Goal: Check status: Check status

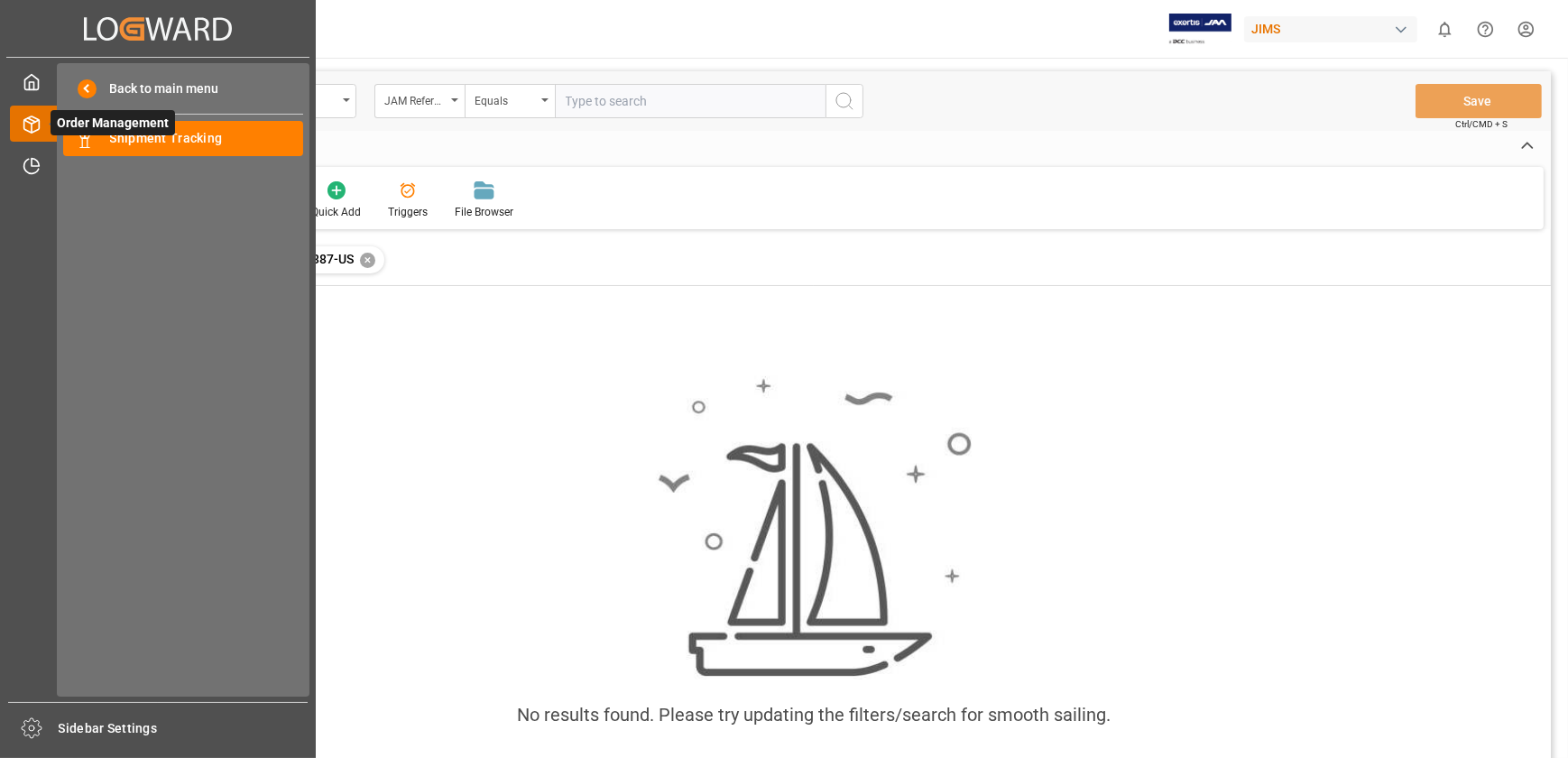
click at [47, 116] on icon at bounding box center [53, 124] width 38 height 38
click at [136, 136] on span "Order Management" at bounding box center [113, 123] width 125 height 25
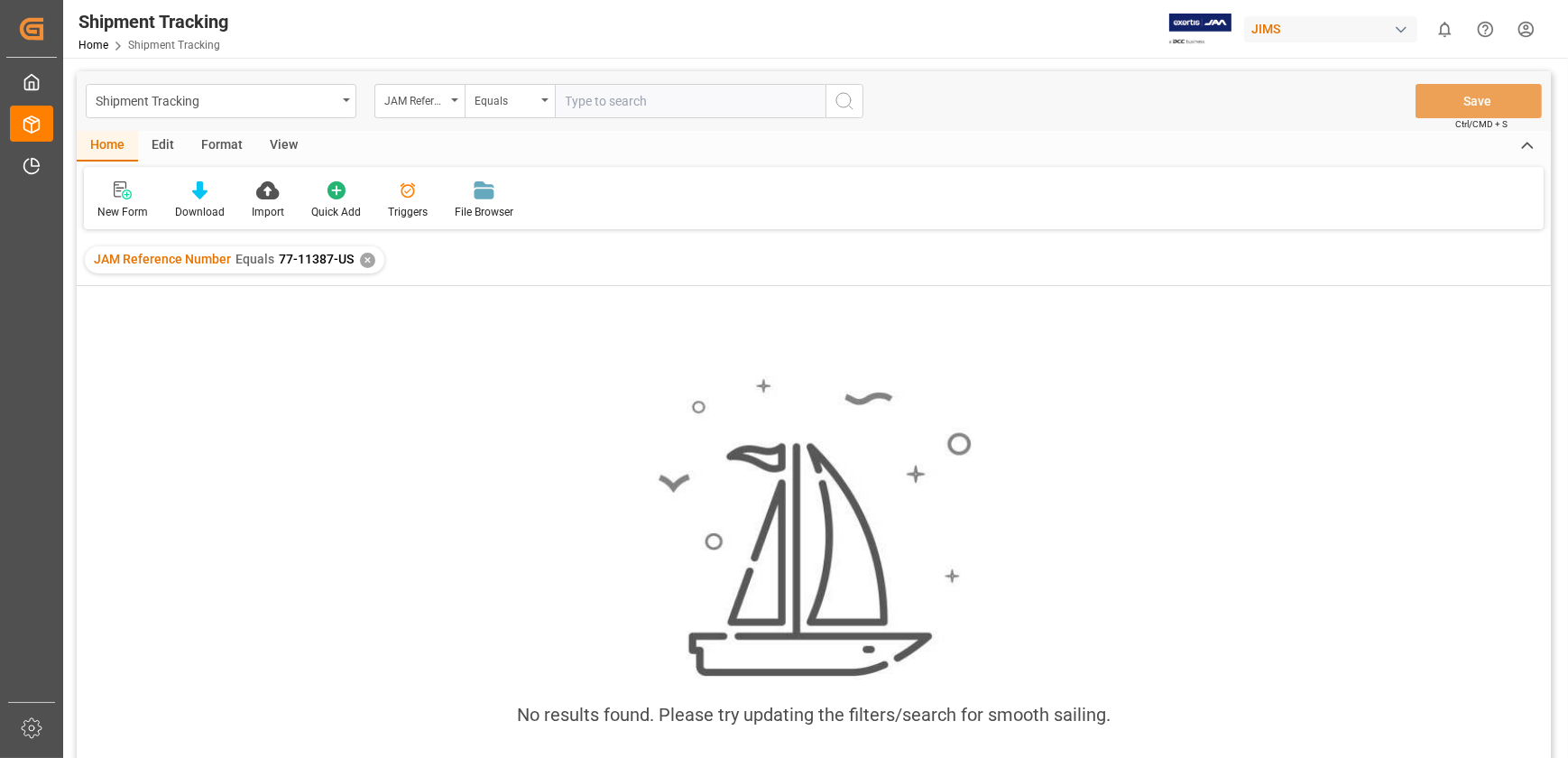
click at [367, 262] on div "✕" at bounding box center [367, 260] width 15 height 15
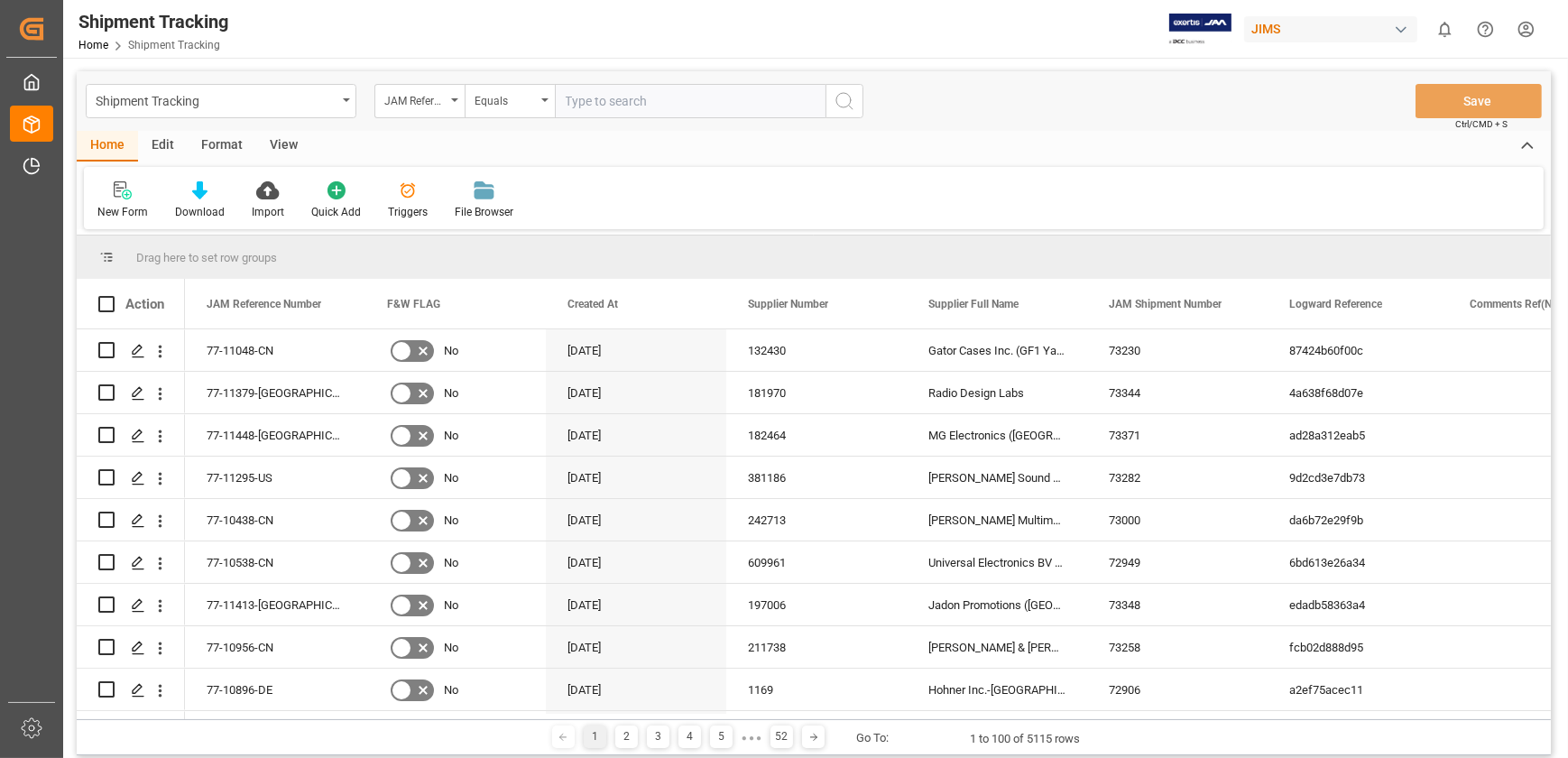
click at [618, 100] on input "text" at bounding box center [690, 101] width 270 height 34
type input "77-11036-US"
click at [850, 98] on circle "search button" at bounding box center [844, 100] width 14 height 14
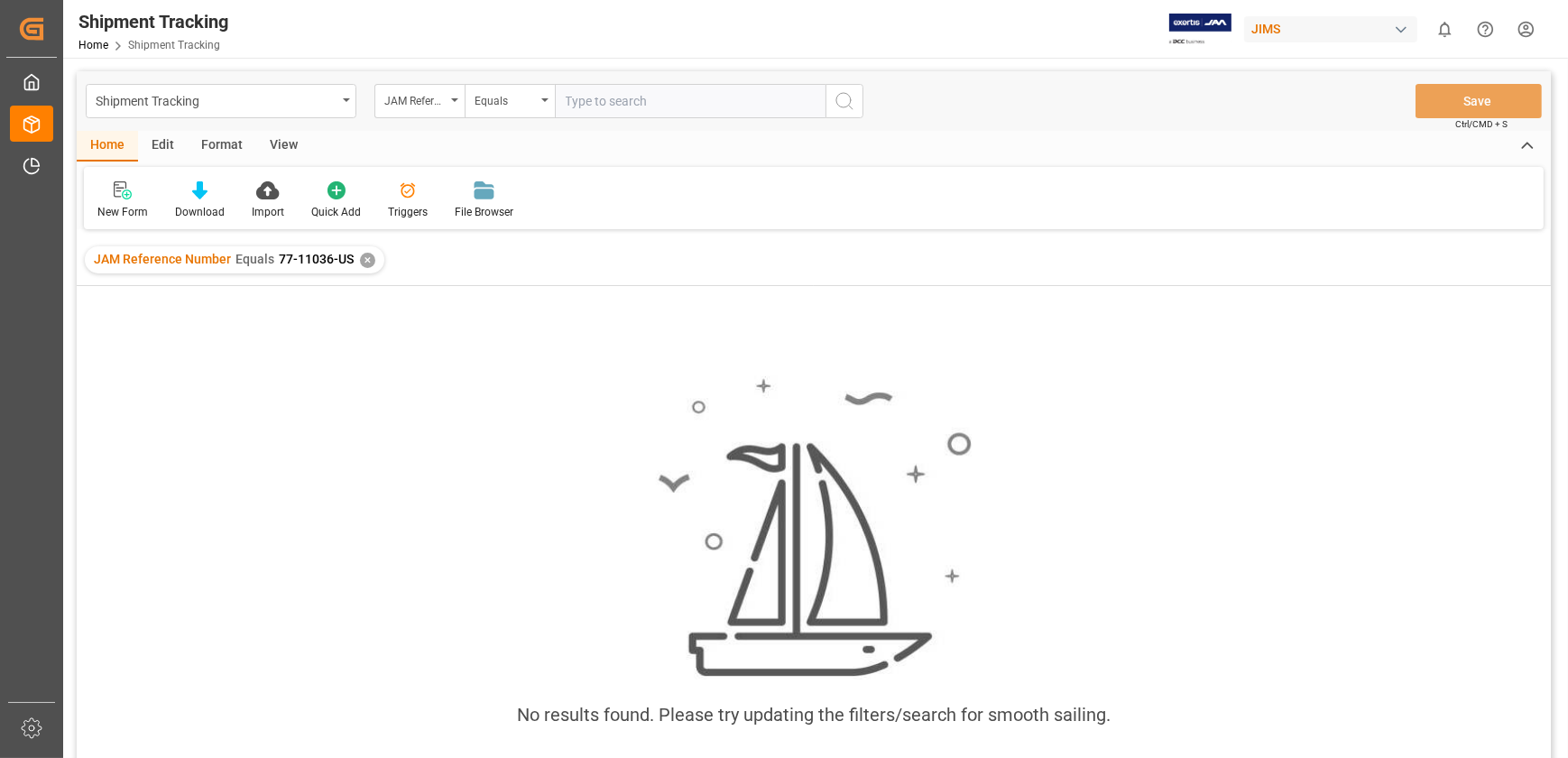
click at [306, 255] on span "77-11036-US" at bounding box center [316, 259] width 75 height 14
drag, startPoint x: 306, startPoint y: 255, endPoint x: 338, endPoint y: 255, distance: 32.0
click at [328, 255] on span "77-11036-US" at bounding box center [316, 259] width 75 height 14
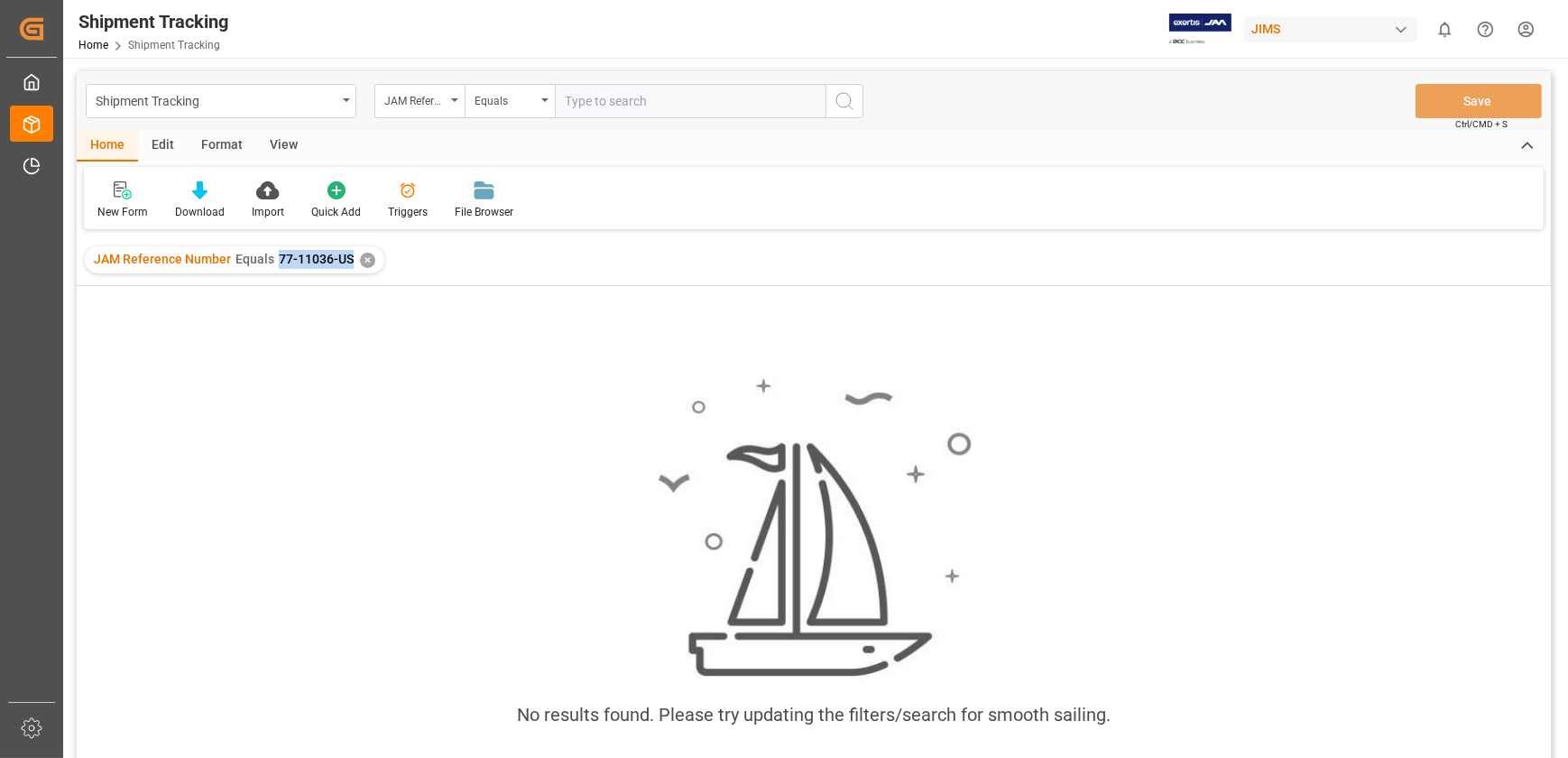
drag, startPoint x: 351, startPoint y: 254, endPoint x: 275, endPoint y: 254, distance: 76.0
click at [275, 254] on div "JAM Reference Number Equals 77-11036-US ✕" at bounding box center [234, 260] width 299 height 27
copy span "77-11036-US"
click at [332, 261] on span "77-11036-US" at bounding box center [316, 259] width 75 height 14
click at [331, 261] on span "77-11036-US" at bounding box center [316, 259] width 75 height 14
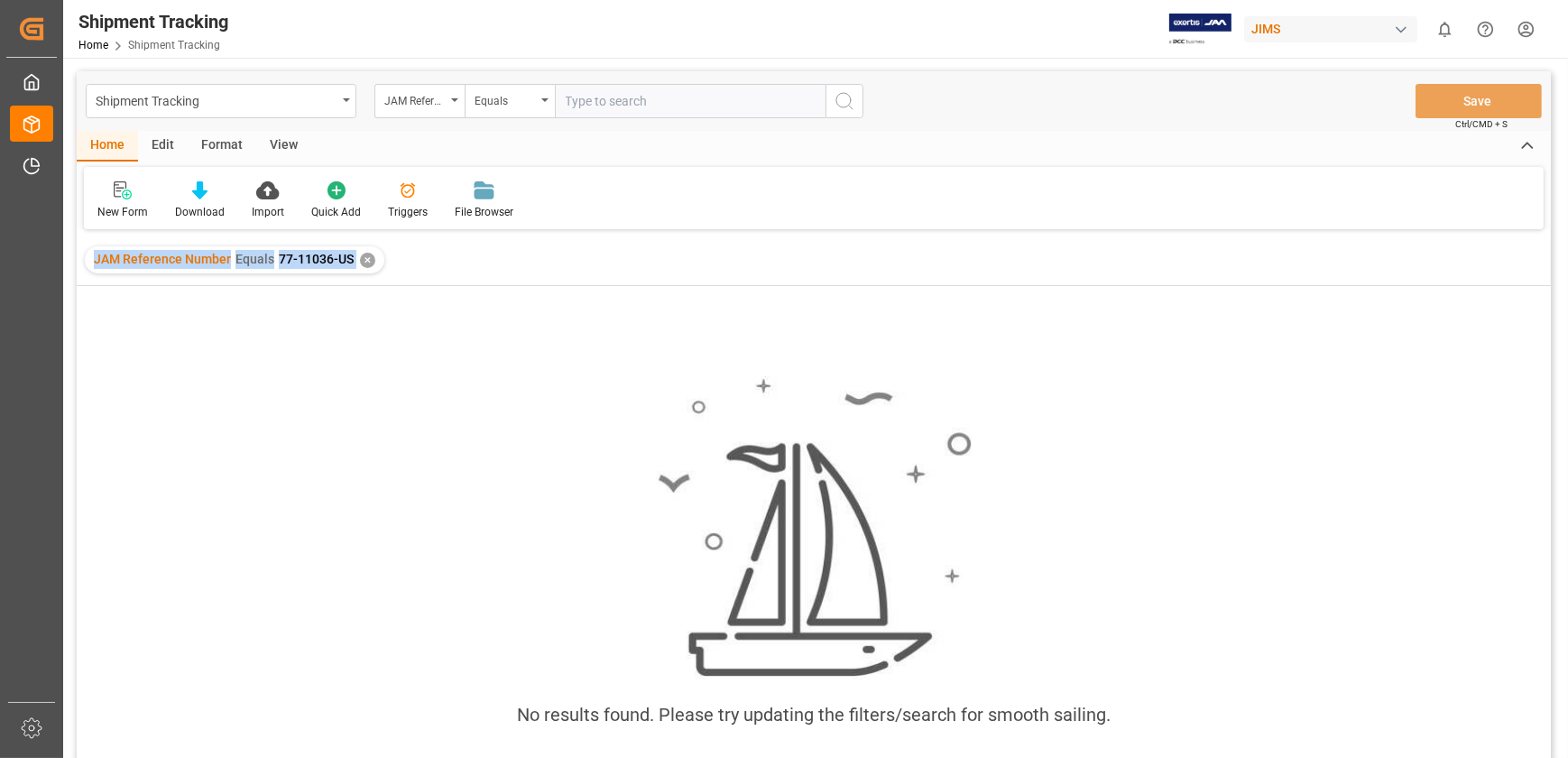
click at [331, 261] on span "77-11036-US" at bounding box center [316, 259] width 75 height 14
drag, startPoint x: 331, startPoint y: 261, endPoint x: 341, endPoint y: 261, distance: 10.0
click at [341, 261] on span "77-11036-US" at bounding box center [316, 259] width 75 height 14
drag, startPoint x: 346, startPoint y: 261, endPoint x: 278, endPoint y: 257, distance: 68.1
click at [279, 257] on span "77-11036-US" at bounding box center [316, 259] width 75 height 14
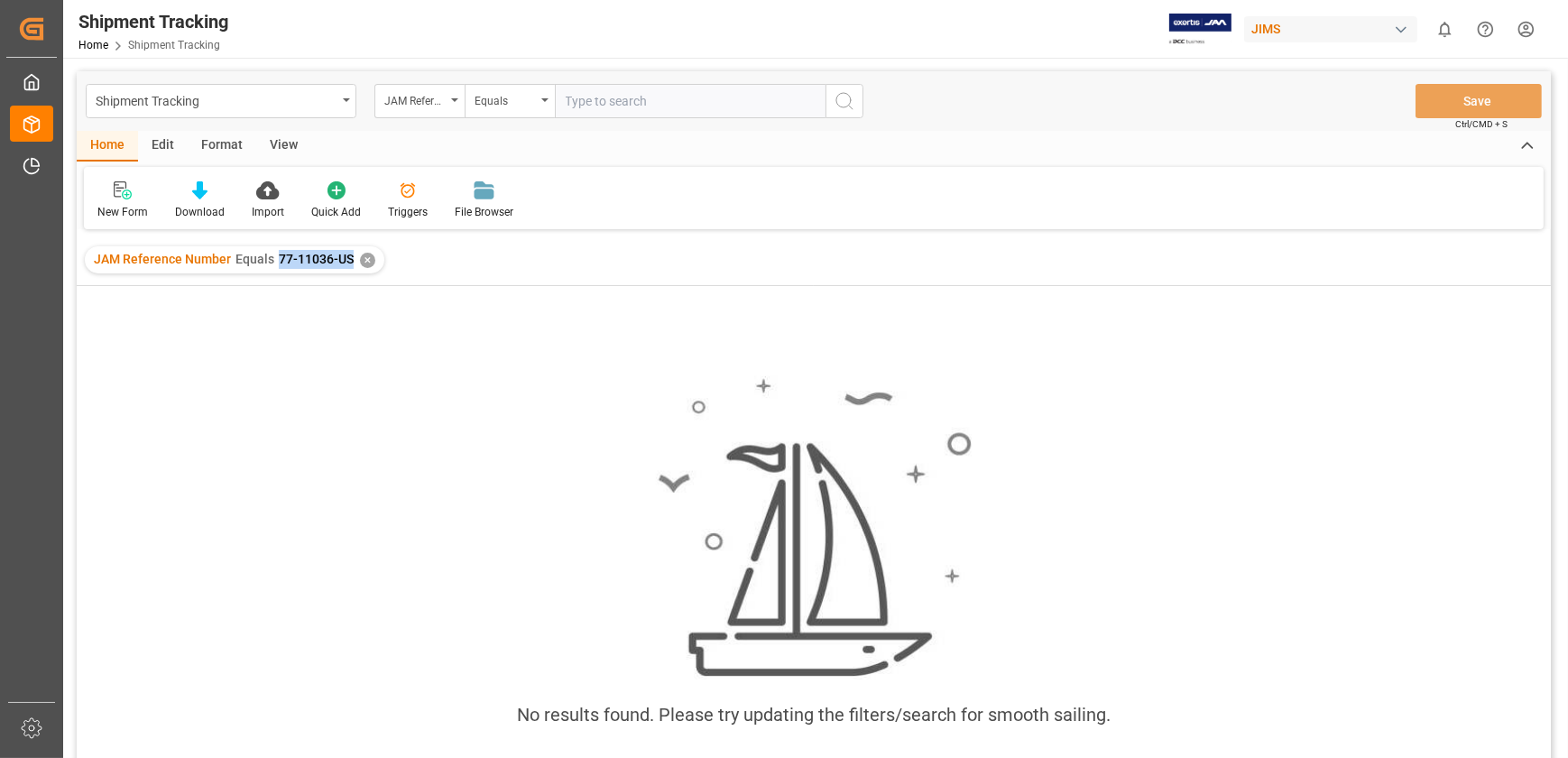
copy span "77-11036-US"
